Goal: Transaction & Acquisition: Purchase product/service

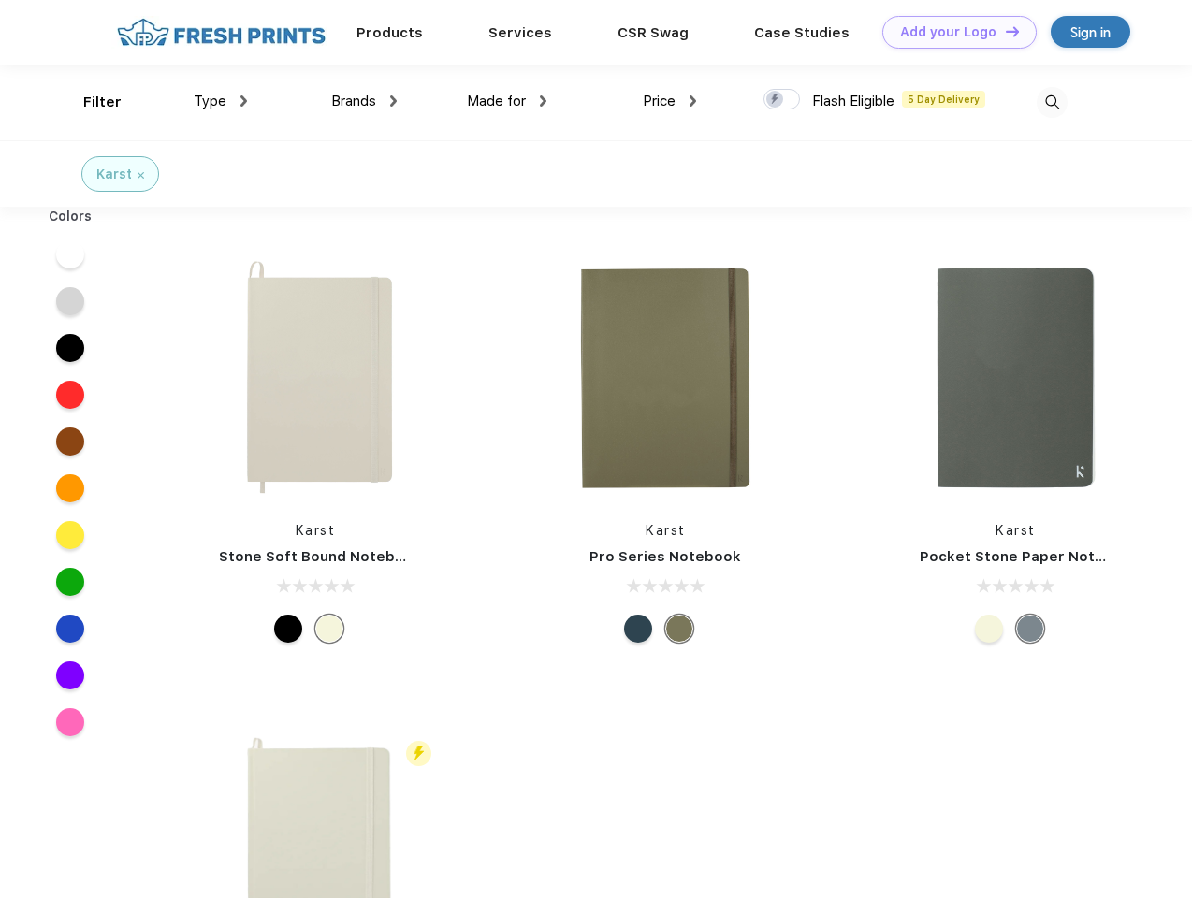
click at [952, 32] on link "Add your Logo Design Tool" at bounding box center [959, 32] width 154 height 33
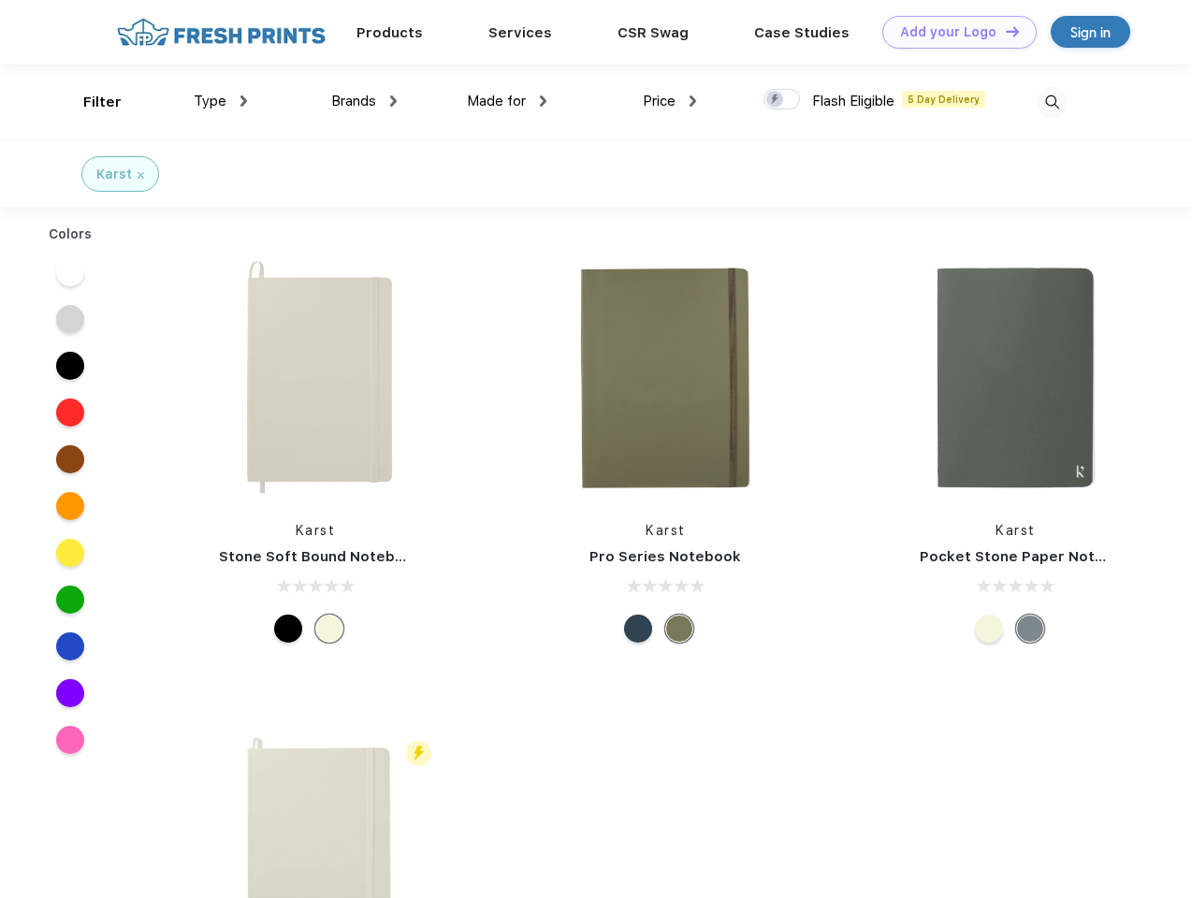
click at [0, 0] on div "Design Tool" at bounding box center [0, 0] width 0 height 0
click at [1004, 31] on link "Add your Logo Design Tool" at bounding box center [959, 32] width 154 height 33
click at [90, 102] on div "Filter" at bounding box center [102, 103] width 38 height 22
click at [221, 101] on span "Type" at bounding box center [210, 101] width 33 height 17
click at [364, 101] on span "Brands" at bounding box center [353, 101] width 45 height 17
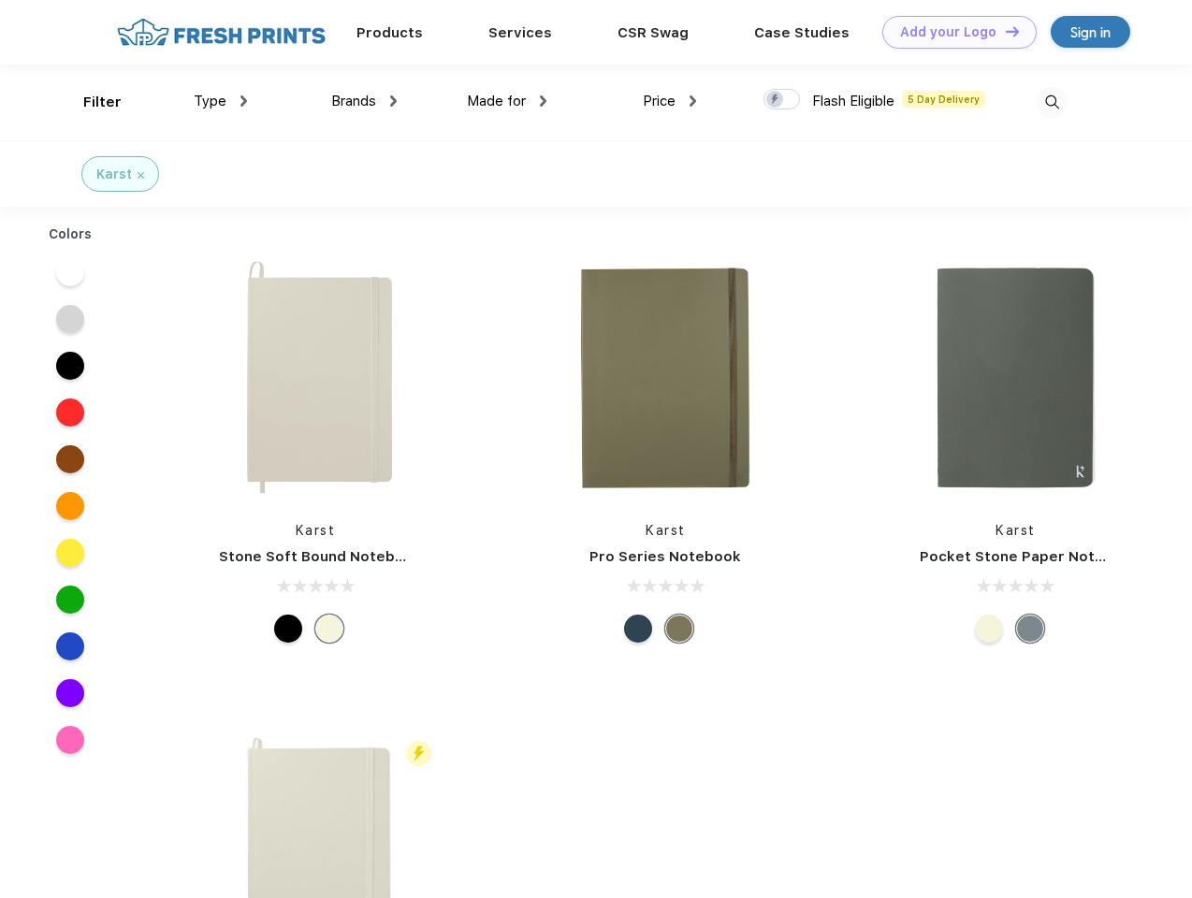
click at [507, 101] on span "Made for" at bounding box center [496, 101] width 59 height 17
click at [670, 101] on span "Price" at bounding box center [659, 101] width 33 height 17
click at [782, 100] on div at bounding box center [781, 99] width 36 height 21
click at [775, 100] on input "checkbox" at bounding box center [769, 94] width 12 height 12
click at [1051, 102] on img at bounding box center [1051, 102] width 31 height 31
